Goal: Task Accomplishment & Management: Manage account settings

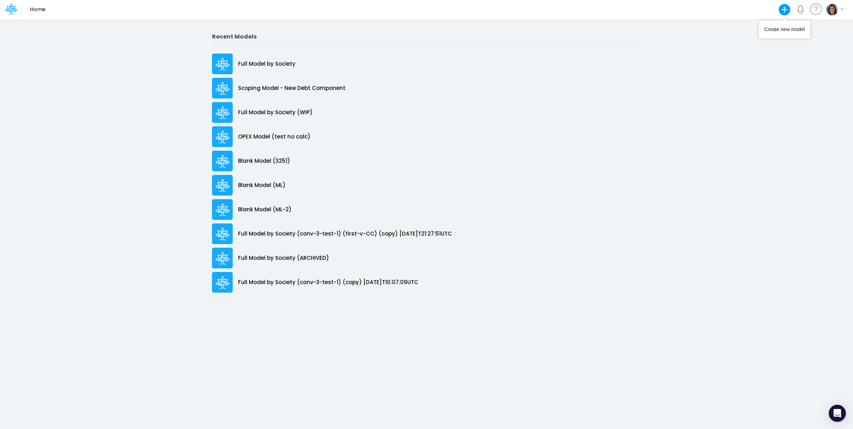
click at [836, 11] on img "button" at bounding box center [832, 10] width 12 height 12
click at [804, 47] on button "Log out" at bounding box center [805, 41] width 76 height 11
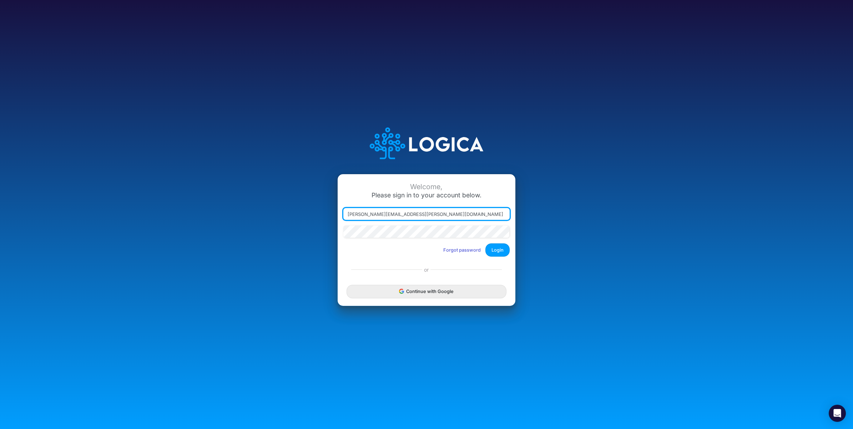
drag, startPoint x: 384, startPoint y: 215, endPoint x: 615, endPoint y: 237, distance: 231.9
click at [615, 237] on div "Welcome, Please sign in to your account below. [PERSON_NAME][EMAIL_ADDRESS][PER…" at bounding box center [426, 214] width 568 height 203
type input "[PERSON_NAME][EMAIL_ADDRESS][PERSON_NAME][DOMAIN_NAME]"
click at [500, 250] on button "Login" at bounding box center [497, 249] width 24 height 13
